Goal: Information Seeking & Learning: Learn about a topic

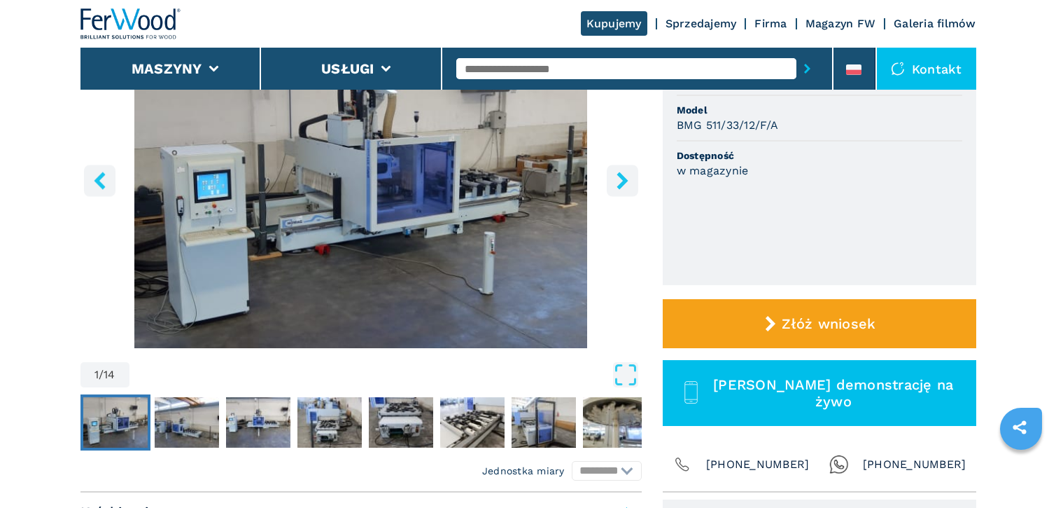
scroll to position [280, 0]
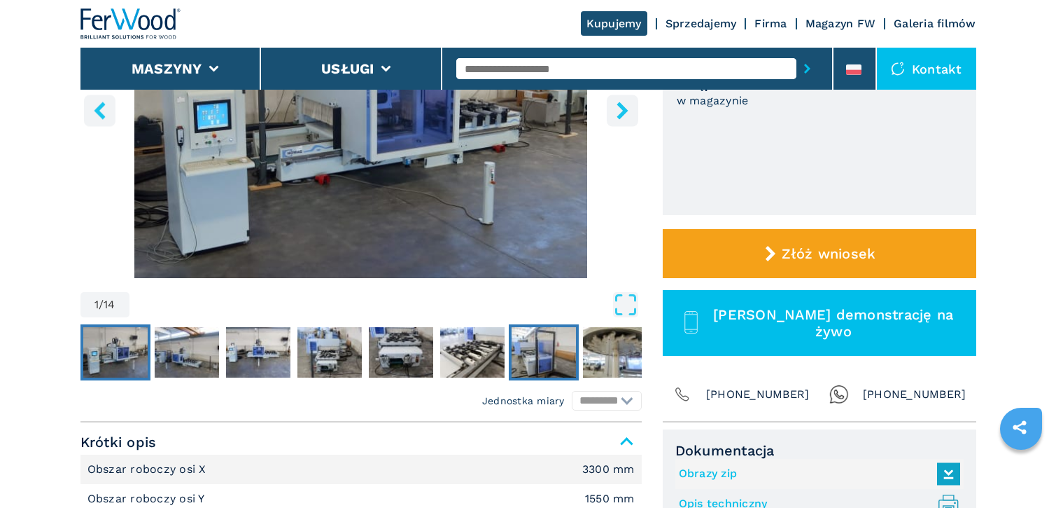
click at [538, 355] on img "Go to Slide 7" at bounding box center [544, 352] width 64 height 50
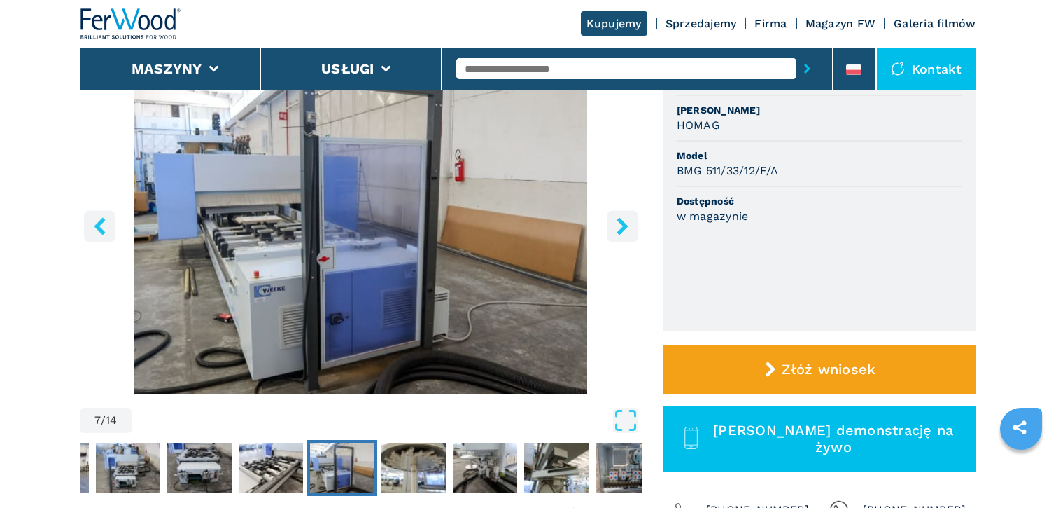
scroll to position [140, 0]
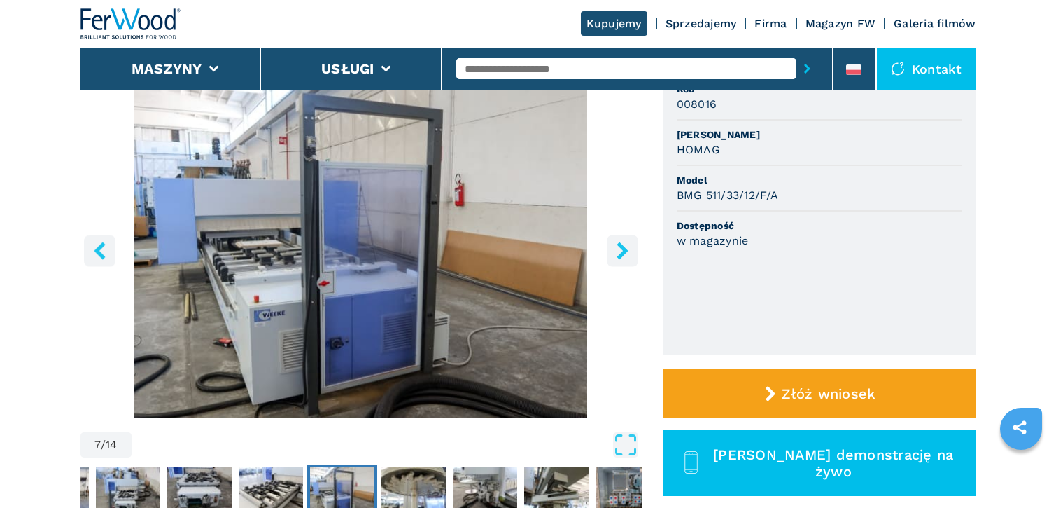
click at [624, 256] on icon "right-button" at bounding box center [623, 251] width 18 height 18
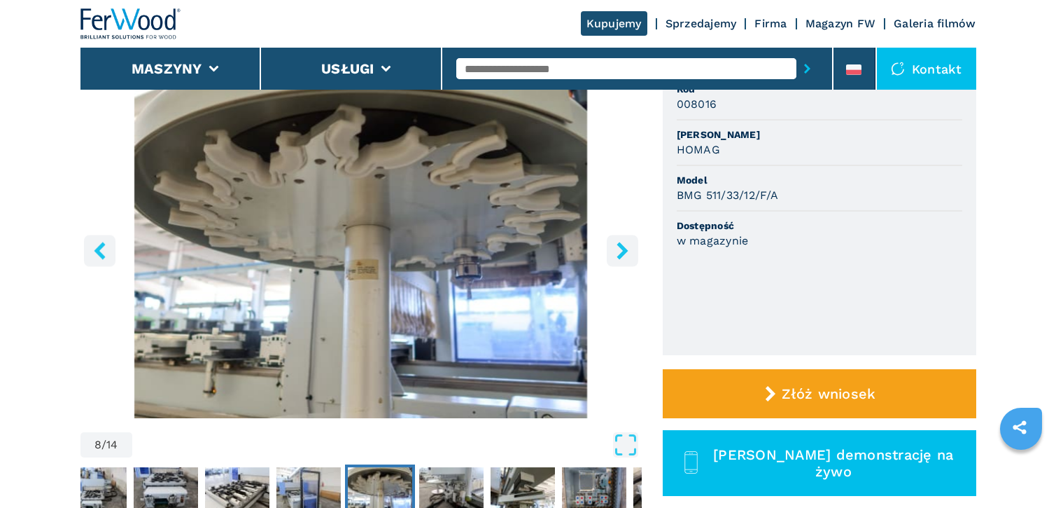
click at [624, 256] on icon "right-button" at bounding box center [623, 251] width 18 height 18
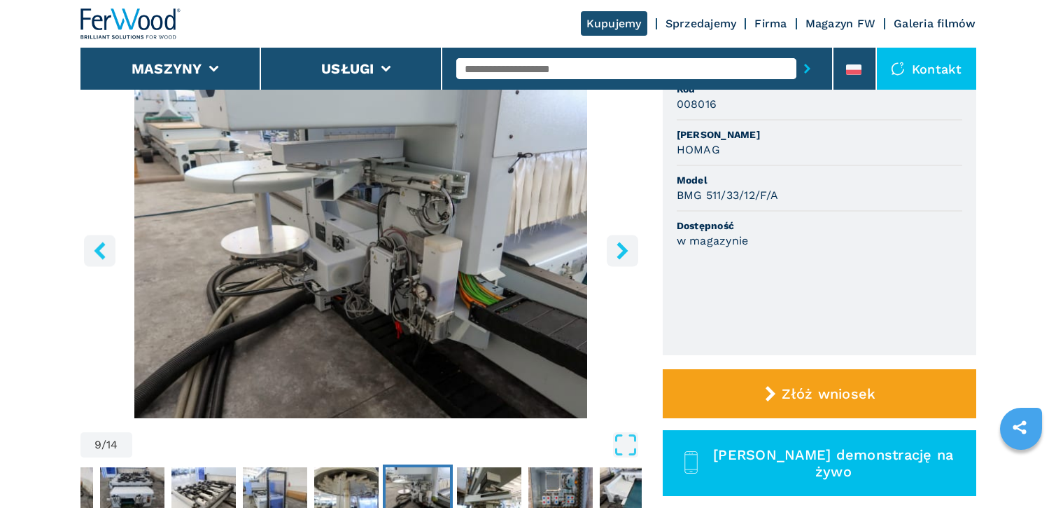
click at [615, 256] on icon "right-button" at bounding box center [623, 251] width 18 height 18
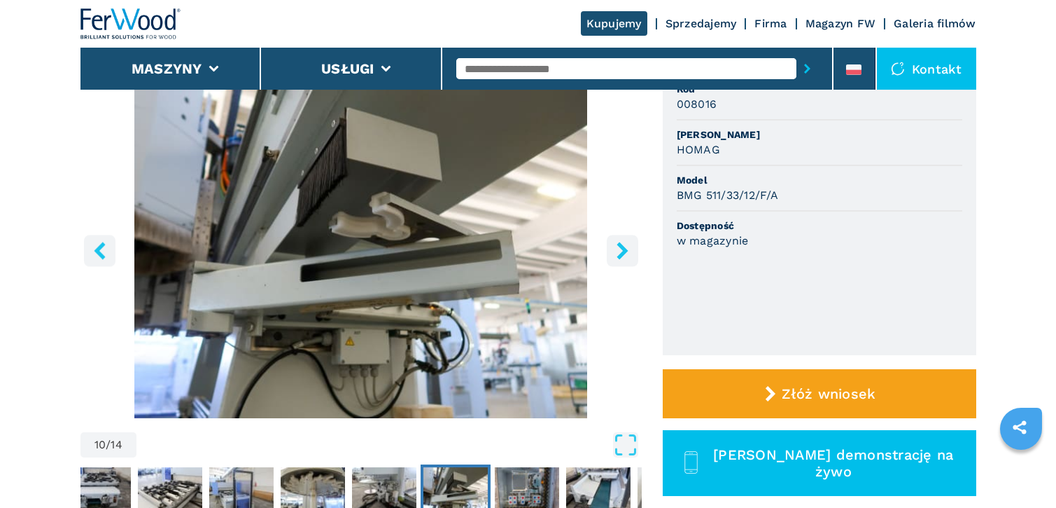
click at [615, 256] on icon "right-button" at bounding box center [623, 251] width 18 height 18
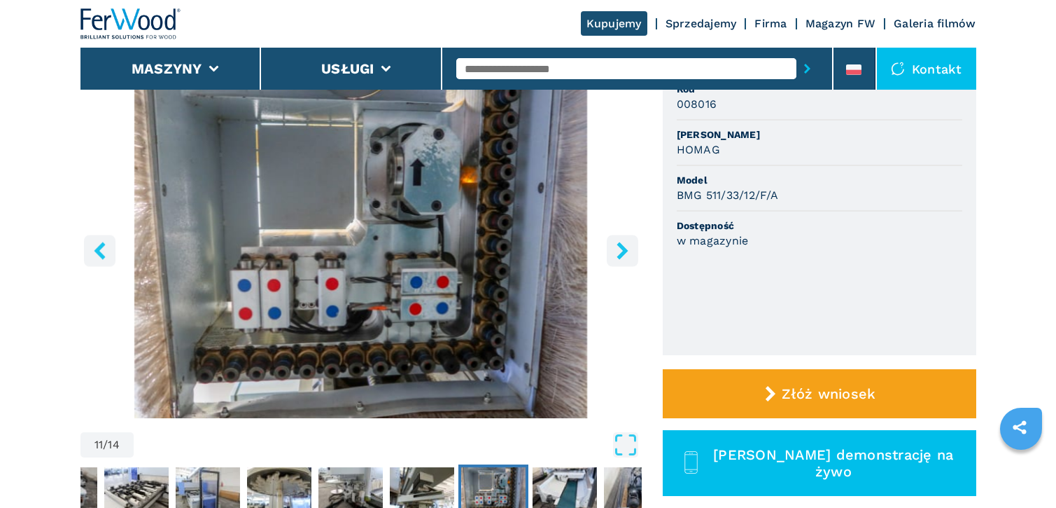
click at [619, 254] on icon "right-button" at bounding box center [623, 251] width 18 height 18
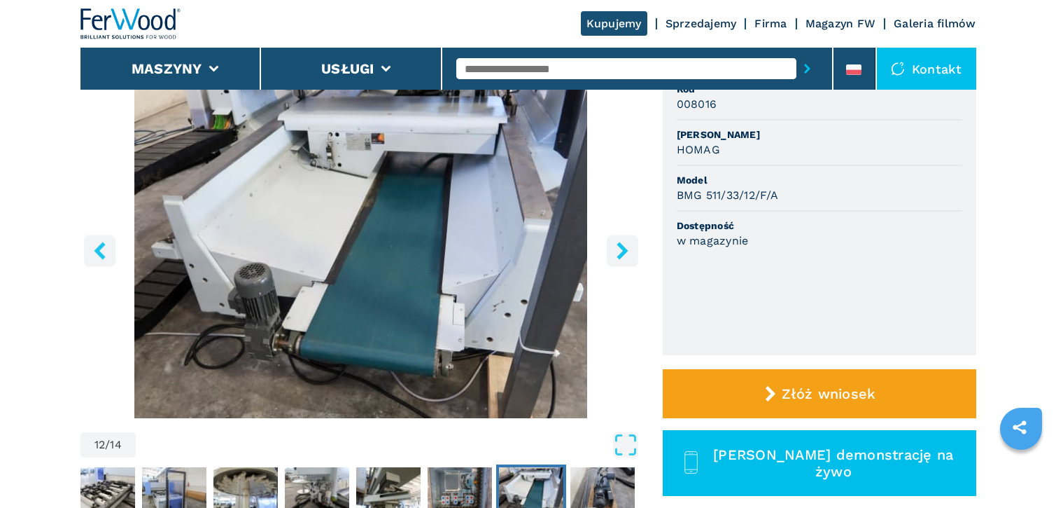
click at [619, 256] on icon "right-button" at bounding box center [622, 251] width 11 height 18
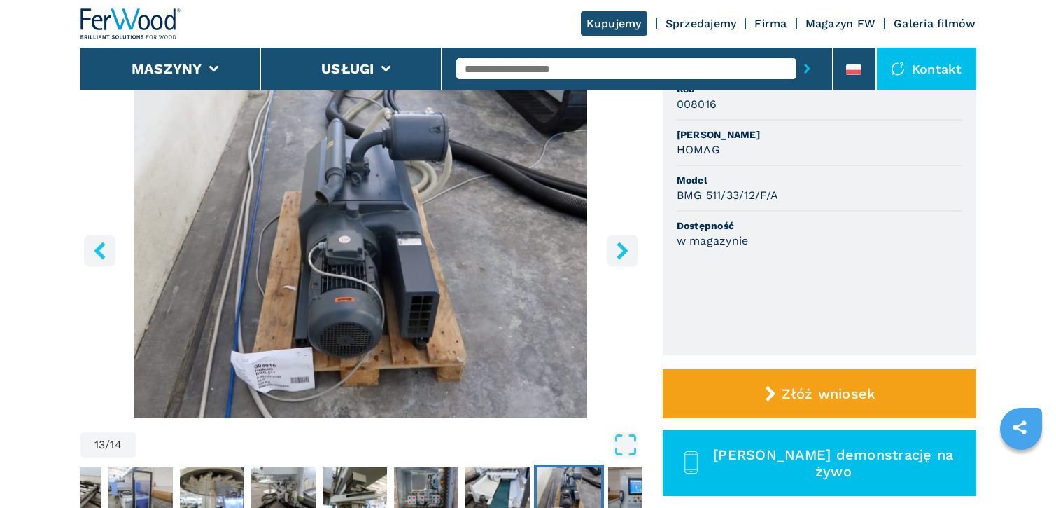
click at [619, 256] on icon "right-button" at bounding box center [622, 251] width 11 height 18
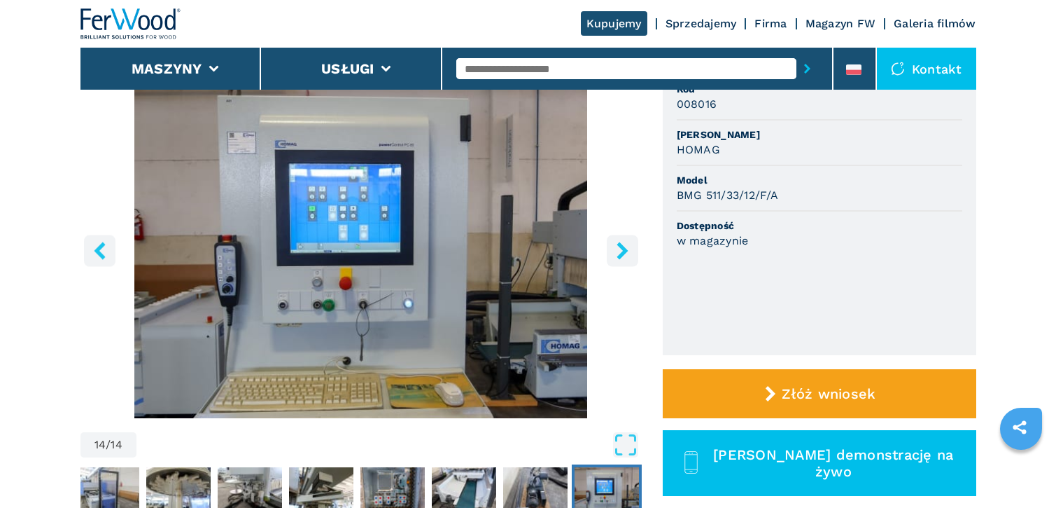
click at [622, 254] on icon "right-button" at bounding box center [622, 251] width 11 height 18
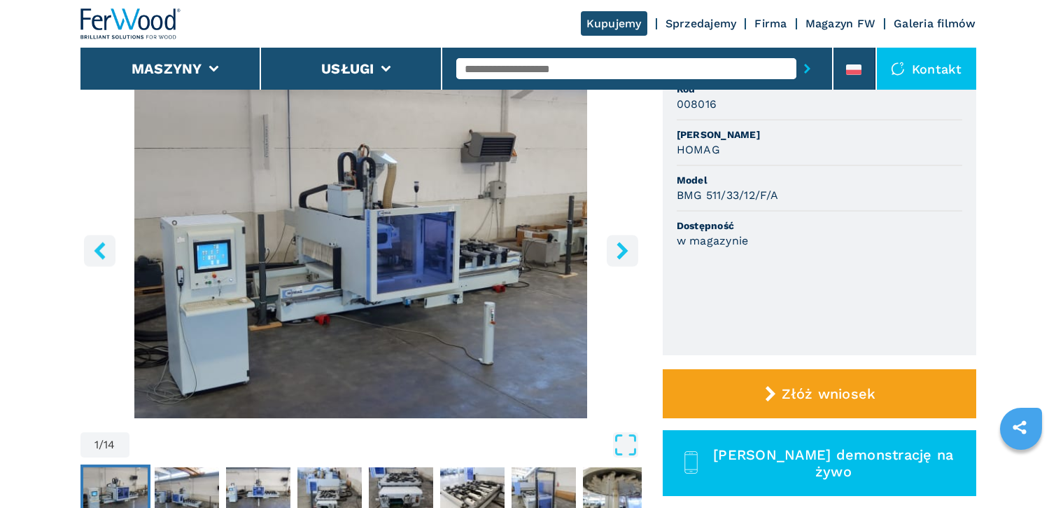
click at [622, 254] on icon "right-button" at bounding box center [622, 251] width 11 height 18
